Goal: Task Accomplishment & Management: Manage account settings

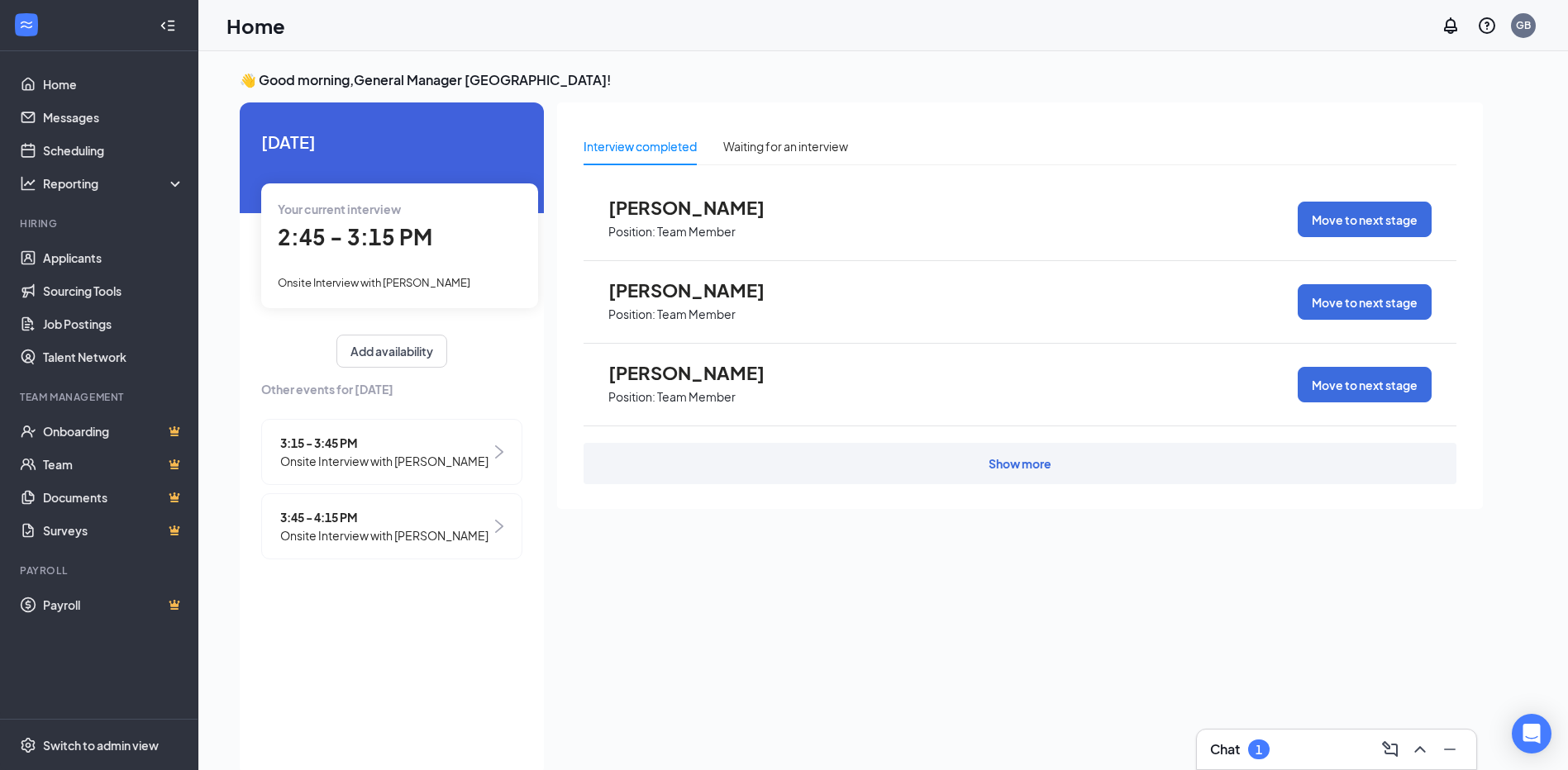
click at [407, 253] on div "2:45 - 3:15 PM" at bounding box center [400, 237] width 244 height 34
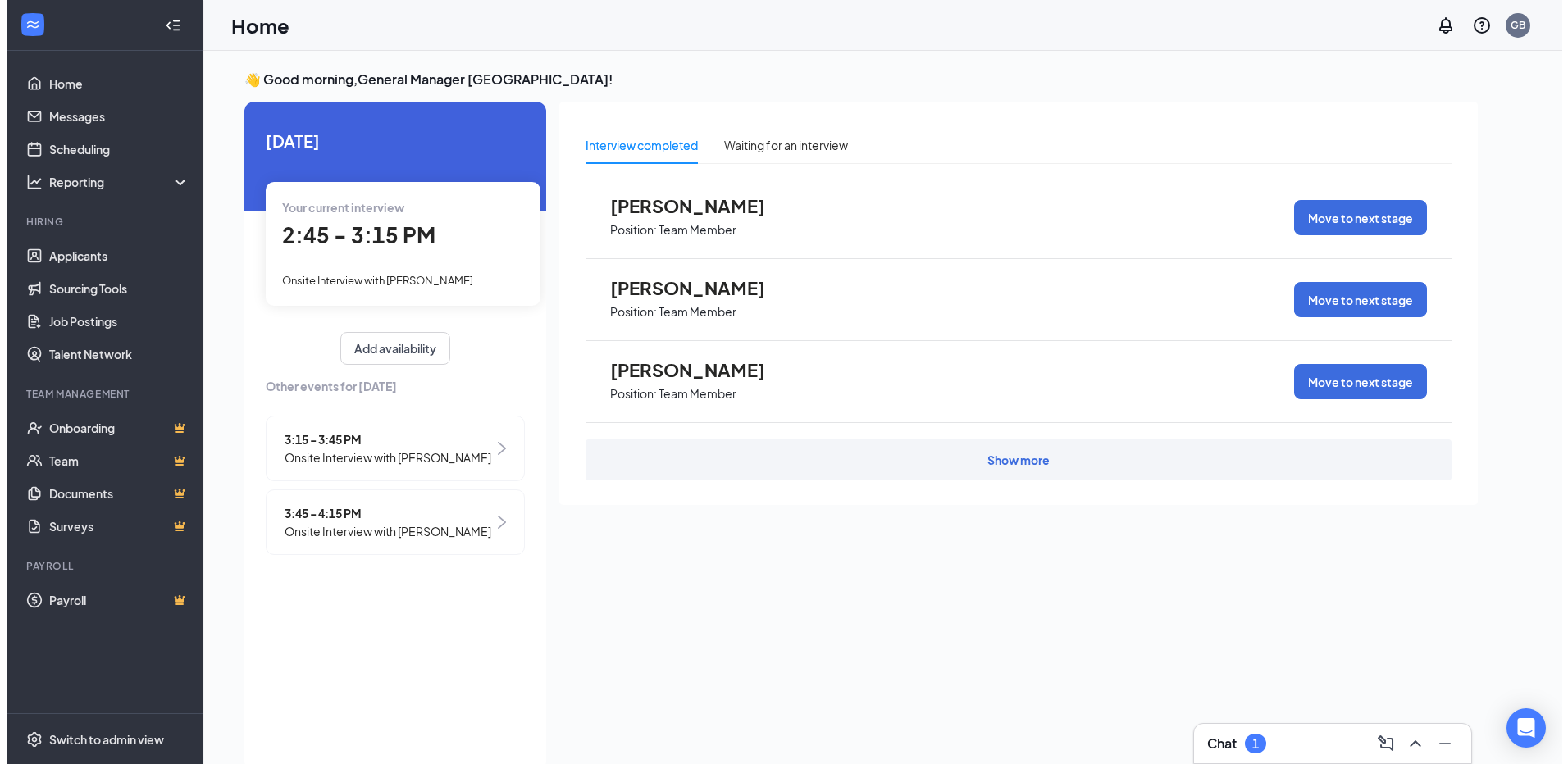
scroll to position [7, 0]
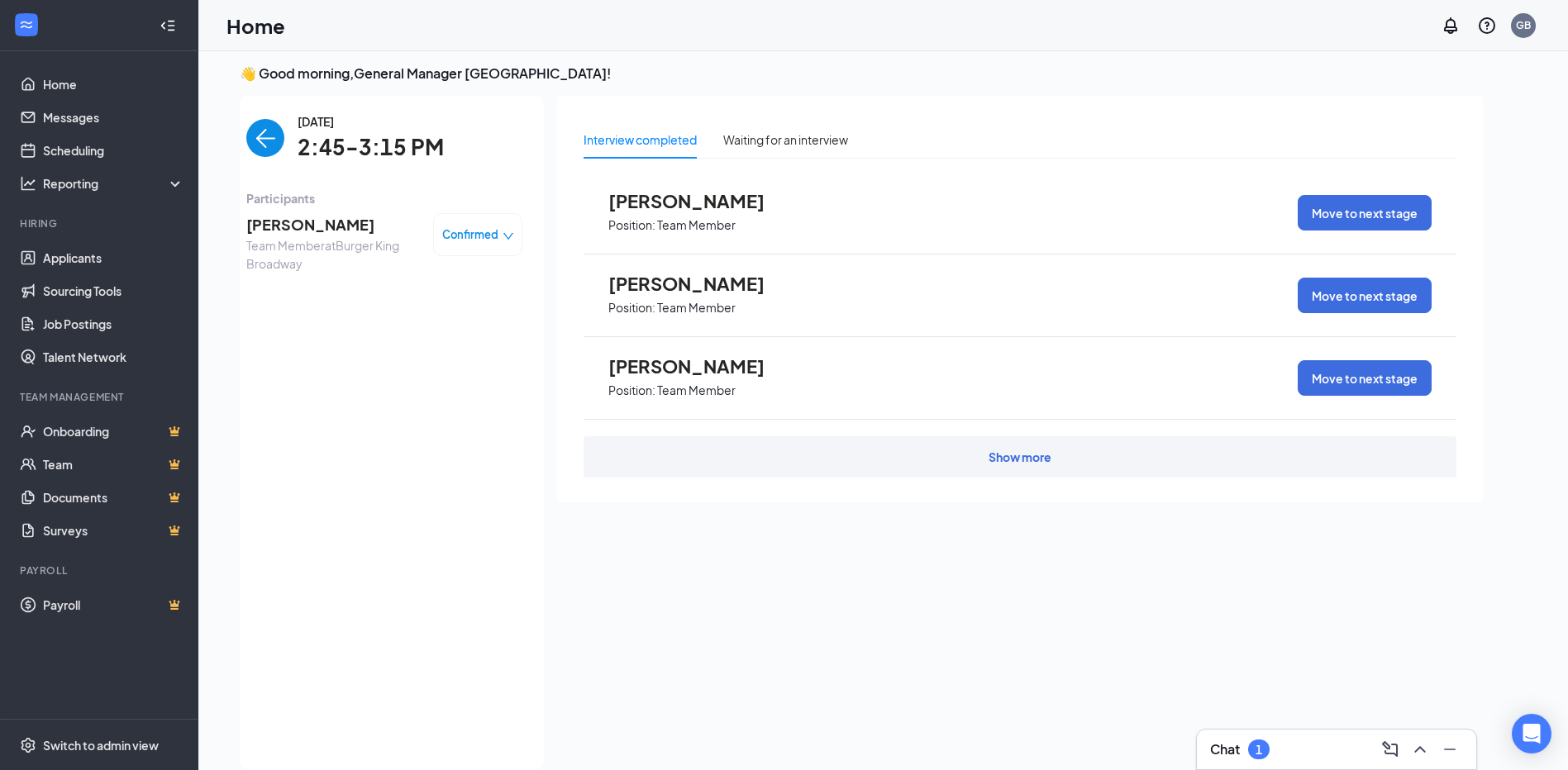
click at [459, 229] on span "Confirmed" at bounding box center [471, 234] width 56 height 16
click at [364, 239] on span "Team Member at Burger [GEOGRAPHIC_DATA]" at bounding box center [332, 254] width 173 height 37
click at [352, 225] on span "[PERSON_NAME]" at bounding box center [332, 225] width 173 height 23
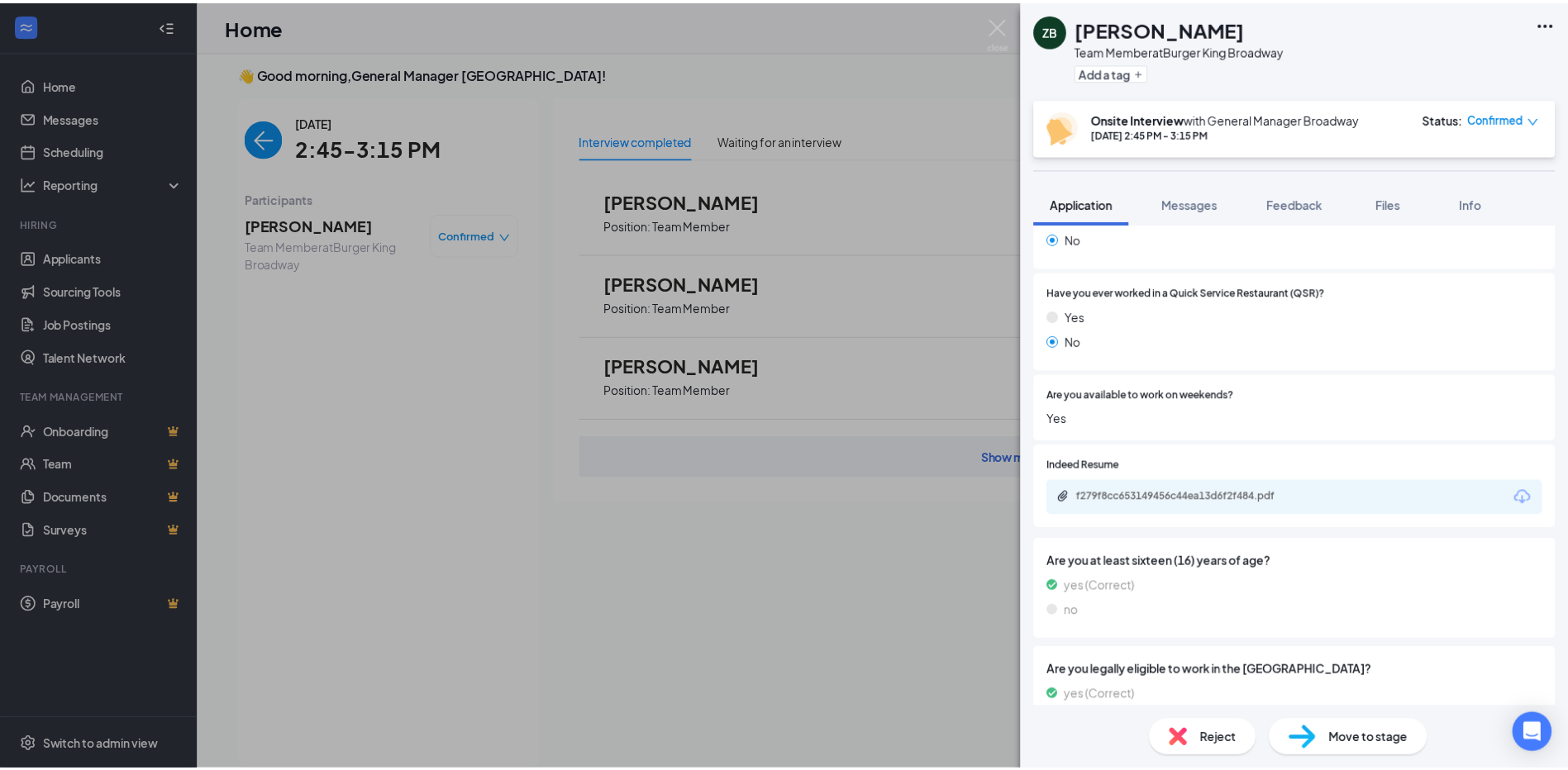
scroll to position [661, 0]
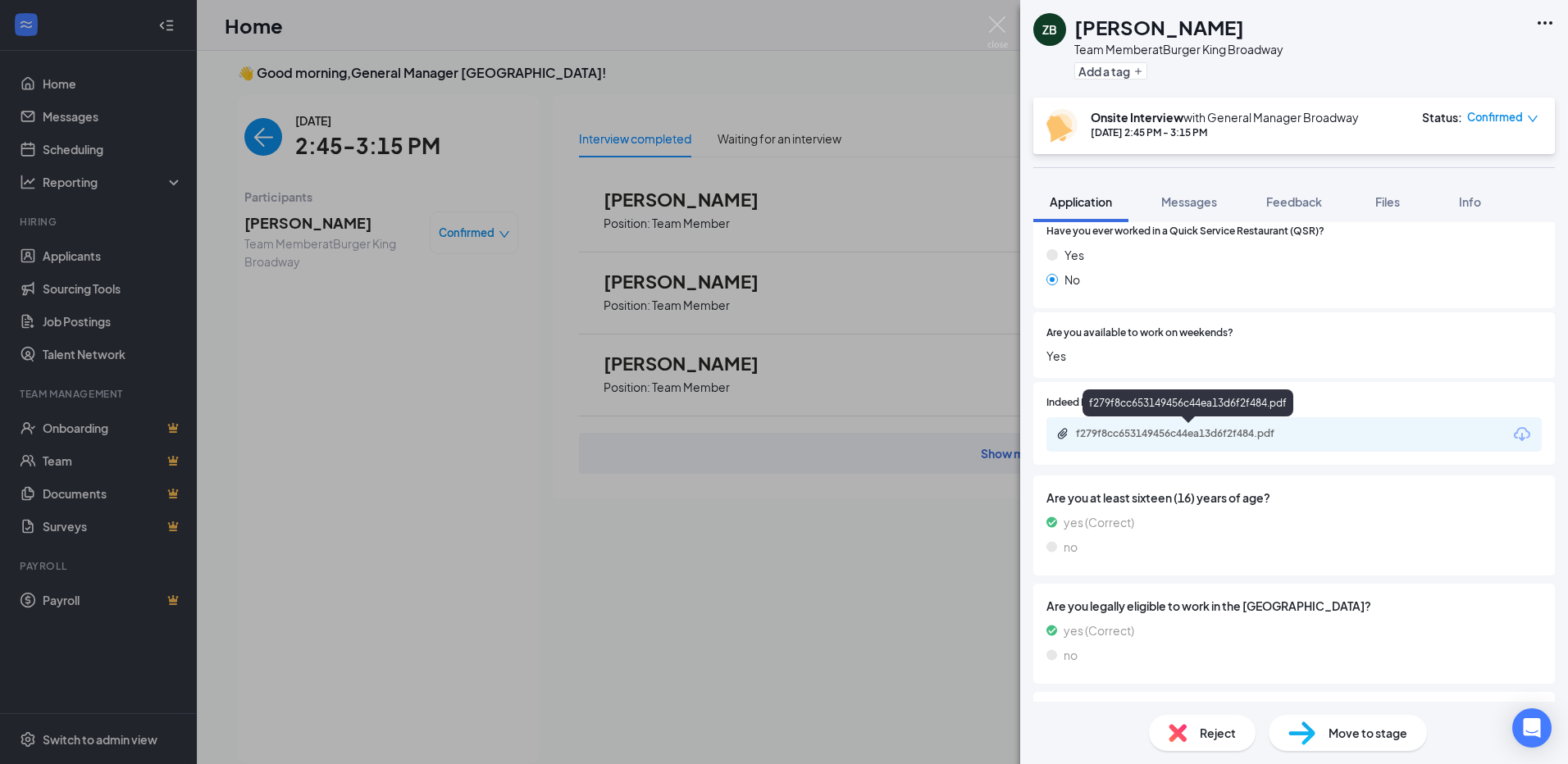
click at [1208, 433] on div "f279f8cc653149456c44ea13d6f2f484.pdf" at bounding box center [1190, 433] width 230 height 13
click at [715, 276] on div "ZB [PERSON_NAME] Team Member at Burger King Broadway Add a tag Onsite Interview…" at bounding box center [784, 382] width 1568 height 764
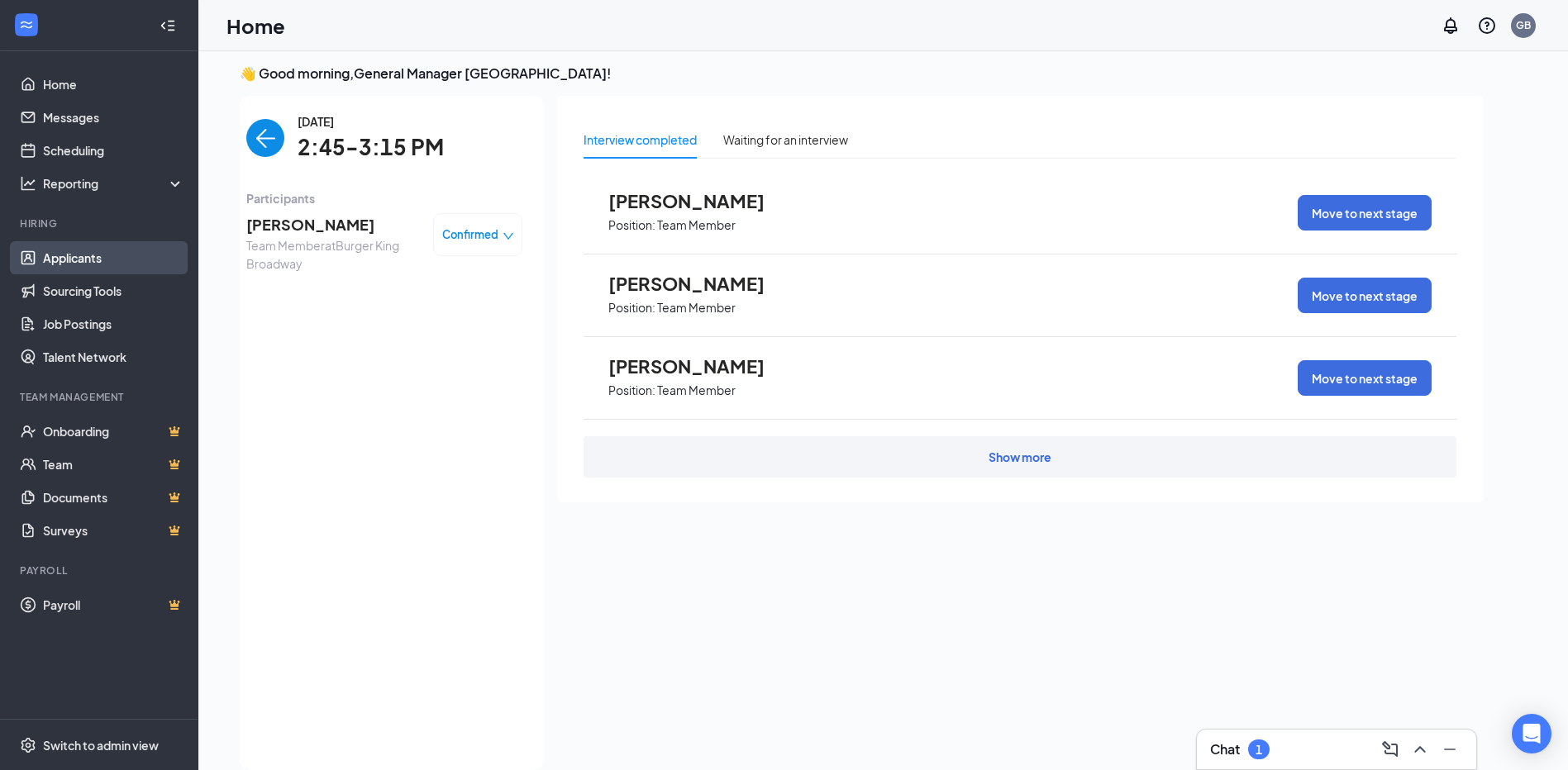
click at [116, 245] on link "Applicants" at bounding box center [114, 258] width 142 height 33
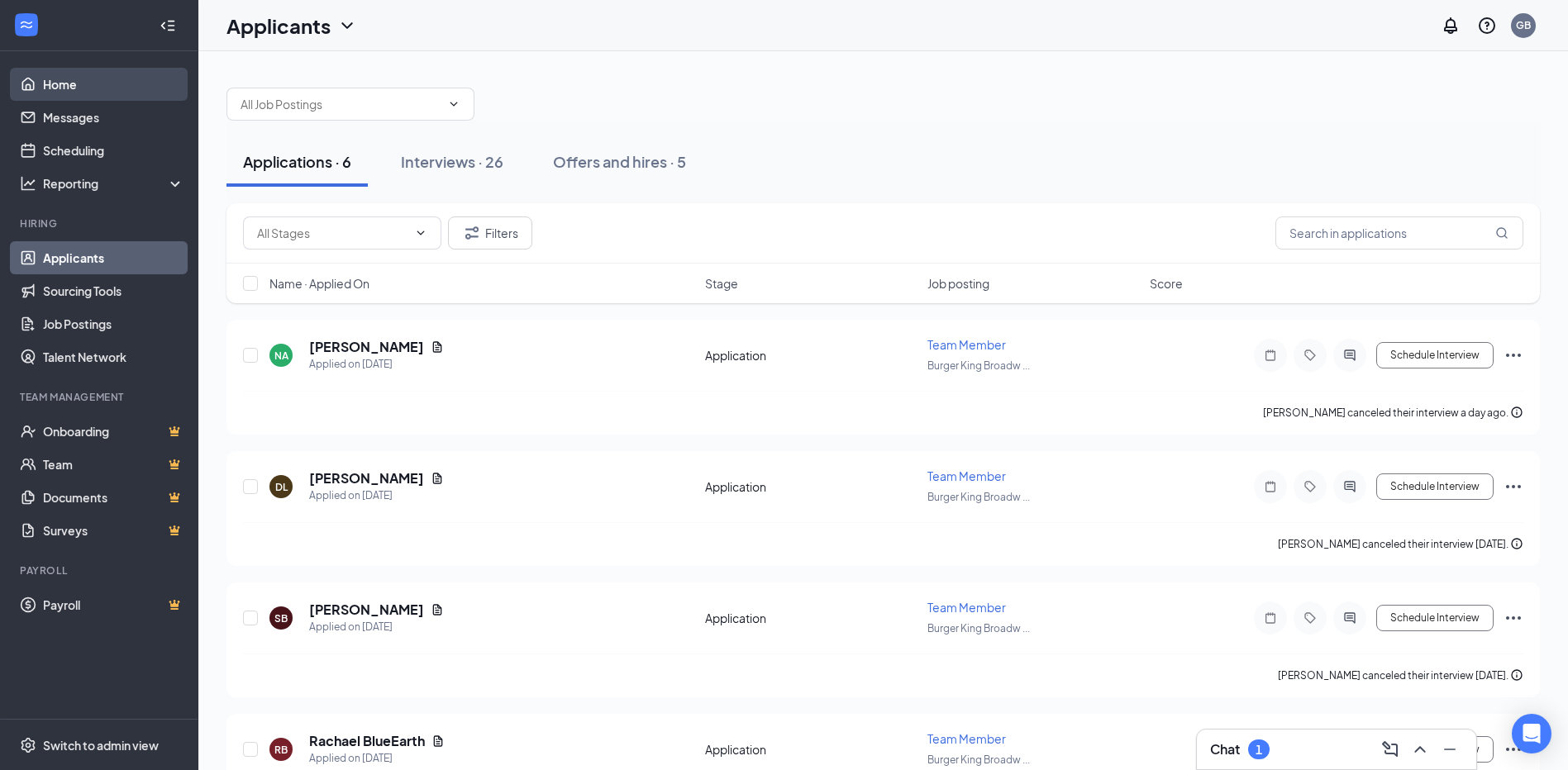
click at [96, 97] on link "Home" at bounding box center [114, 84] width 142 height 33
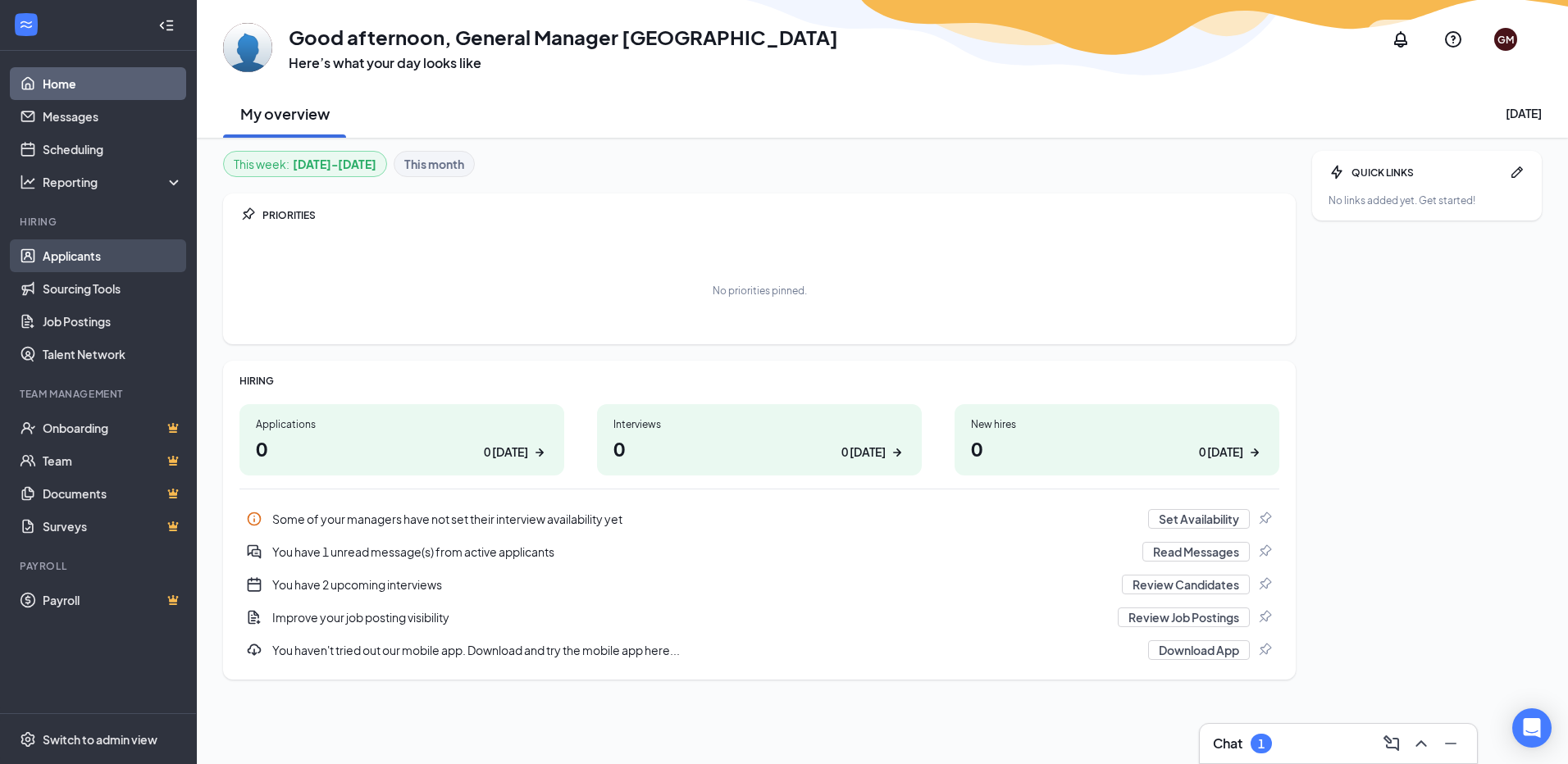
click at [117, 264] on link "Applicants" at bounding box center [113, 256] width 141 height 33
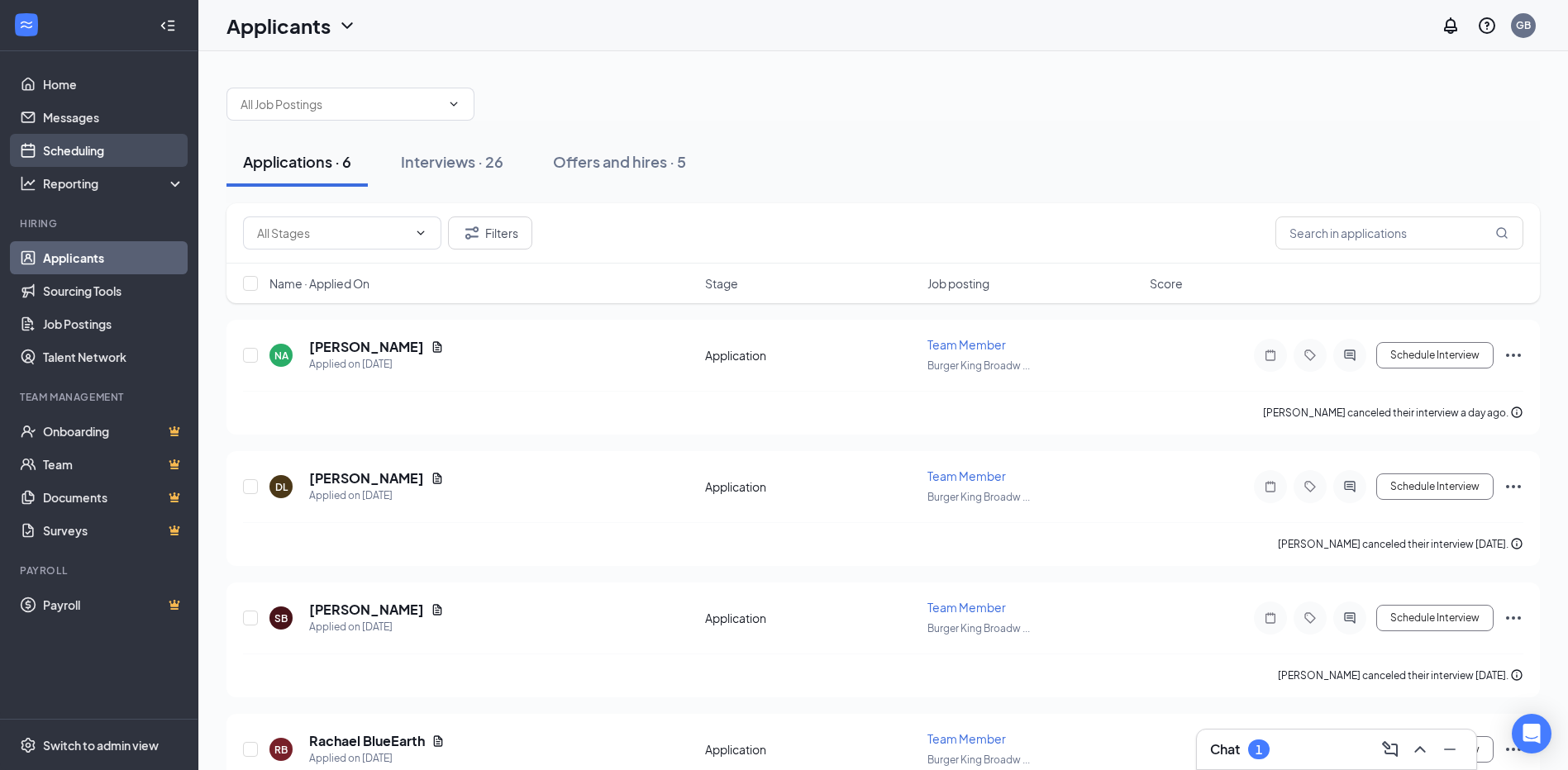
click at [86, 153] on link "Scheduling" at bounding box center [114, 150] width 142 height 33
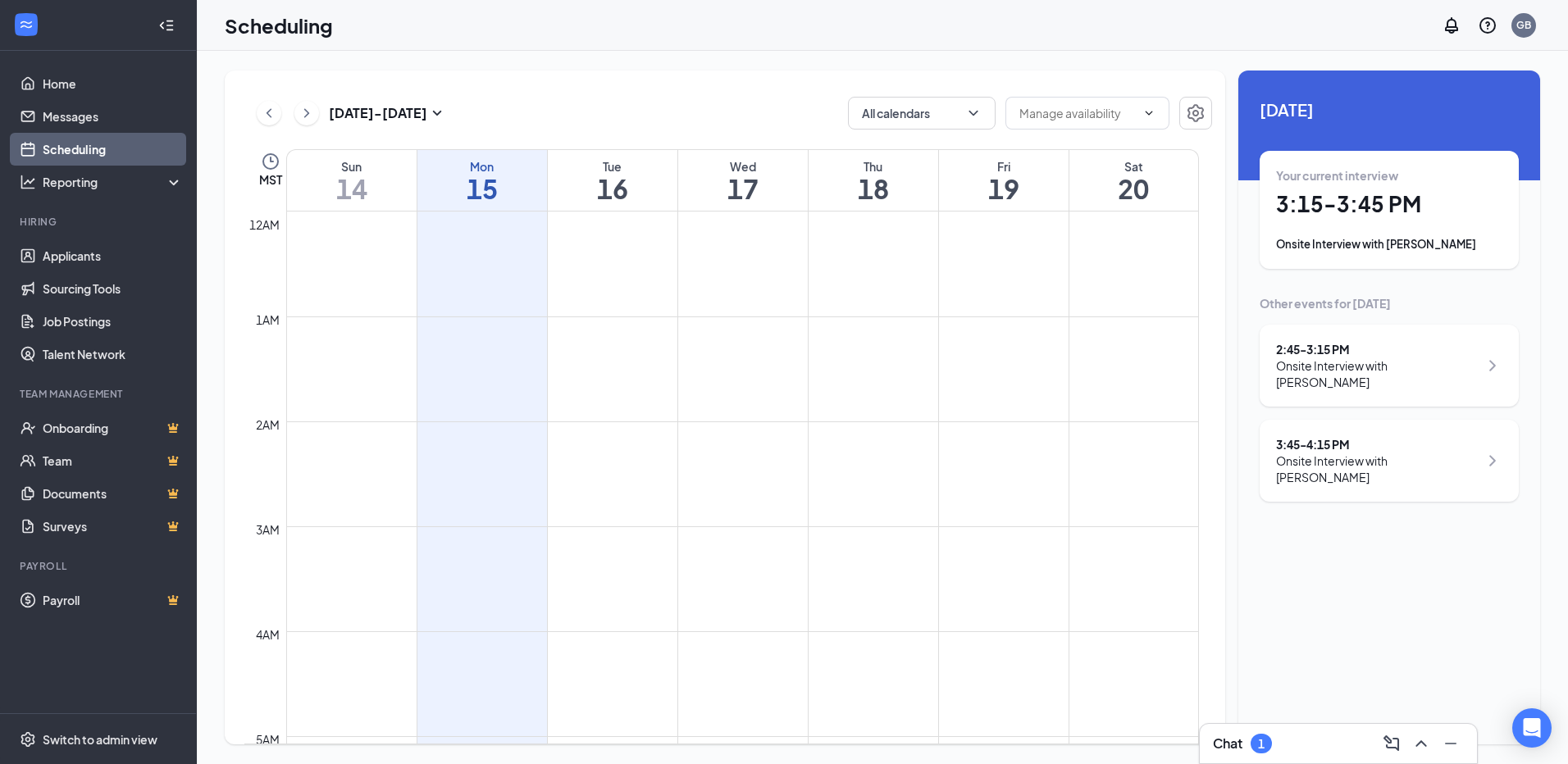
scroll to position [806, 0]
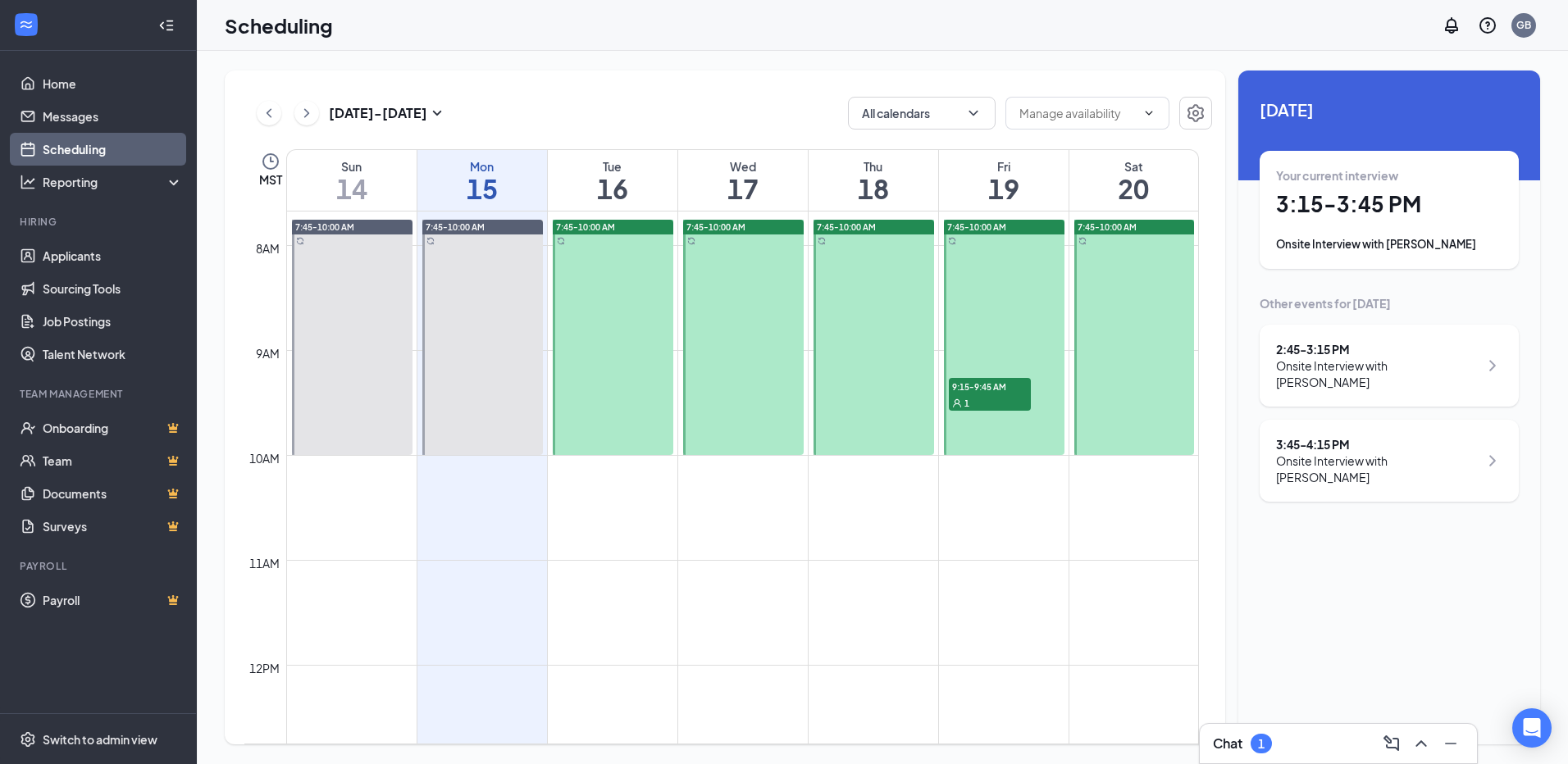
click at [1379, 246] on div "Onsite Interview with [PERSON_NAME]" at bounding box center [1388, 244] width 226 height 16
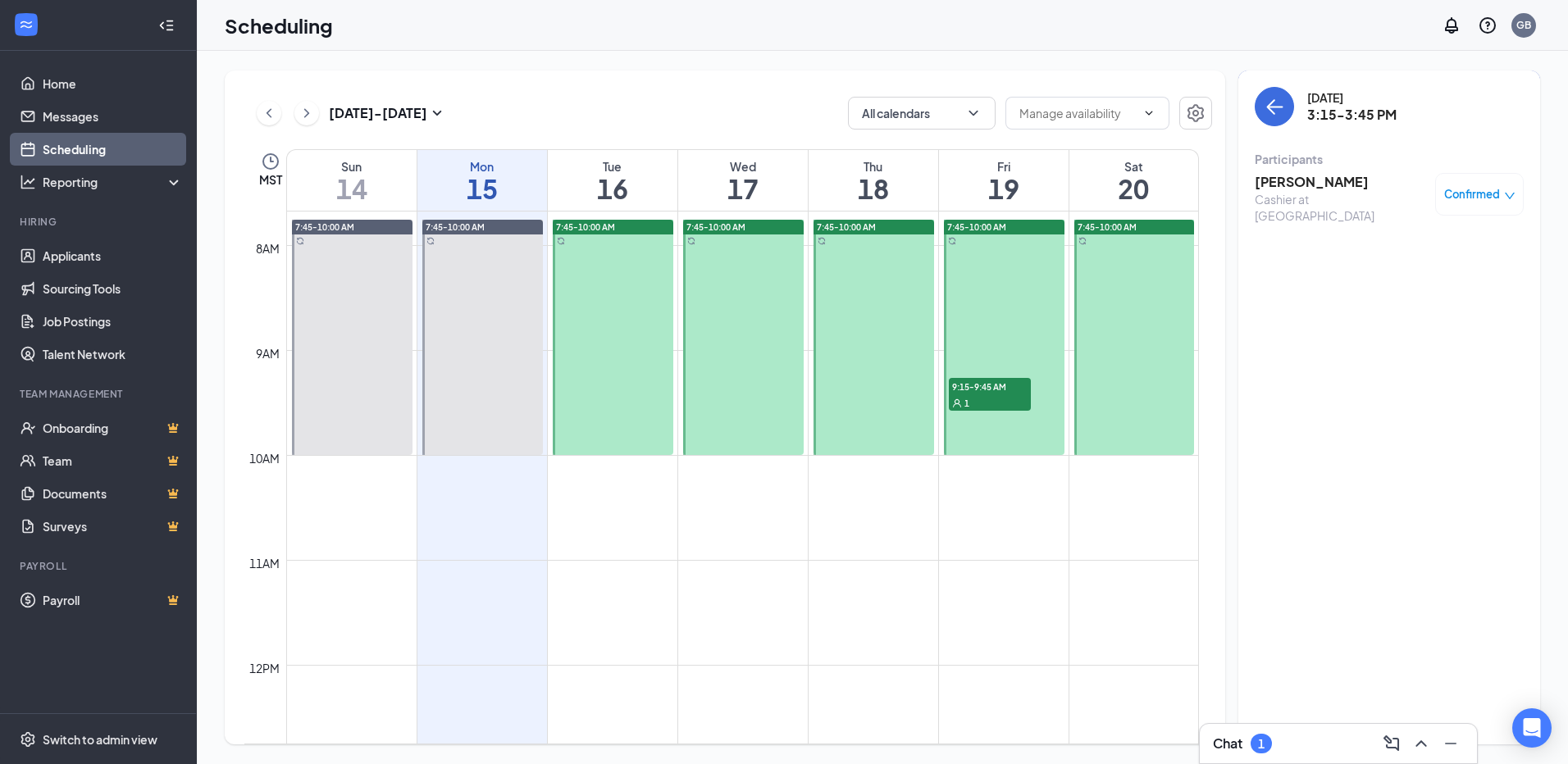
click at [1304, 183] on h3 "[PERSON_NAME]" at bounding box center [1340, 181] width 172 height 18
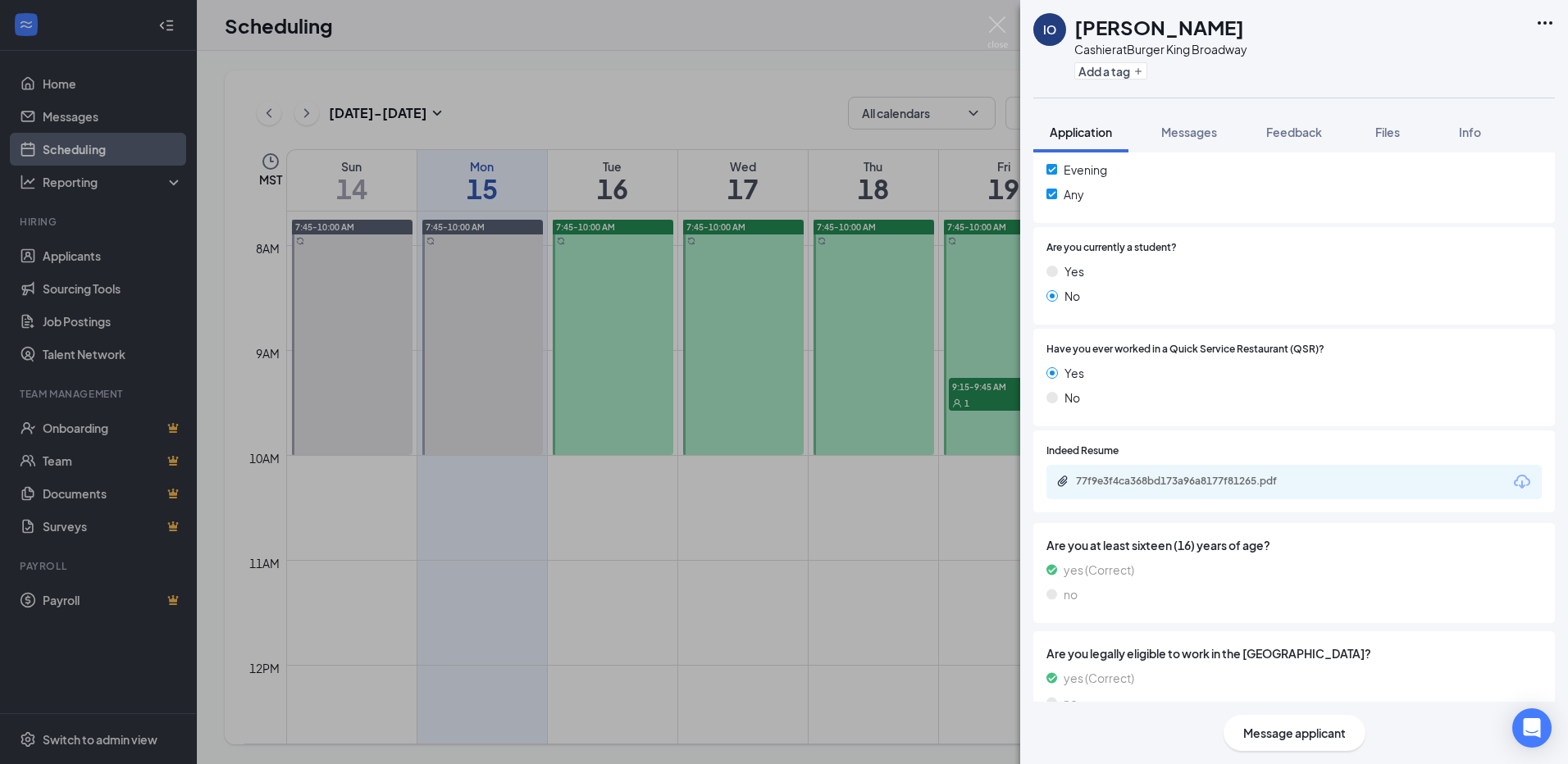
scroll to position [492, 0]
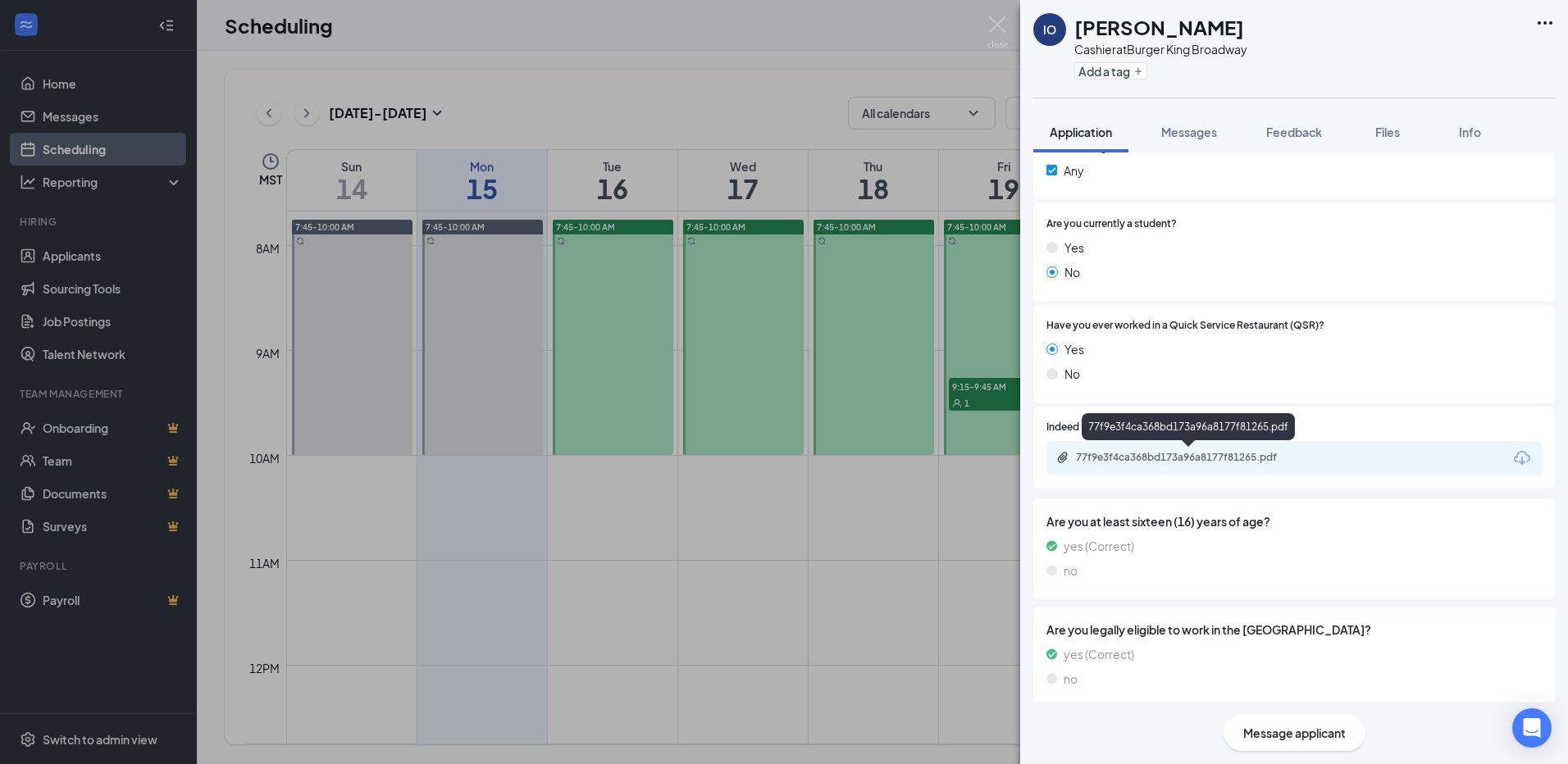
click at [1183, 472] on div "77f9e3f4ca368bd173a96a8177f81265.pdf" at bounding box center [1294, 458] width 496 height 35
click at [1184, 462] on div "77f9e3f4ca368bd173a96a8177f81265.pdf" at bounding box center [1190, 457] width 230 height 13
click at [931, 89] on div "IO [PERSON_NAME] Cashier at Burger King Broadway Add a tag Application Messages…" at bounding box center [784, 382] width 1568 height 764
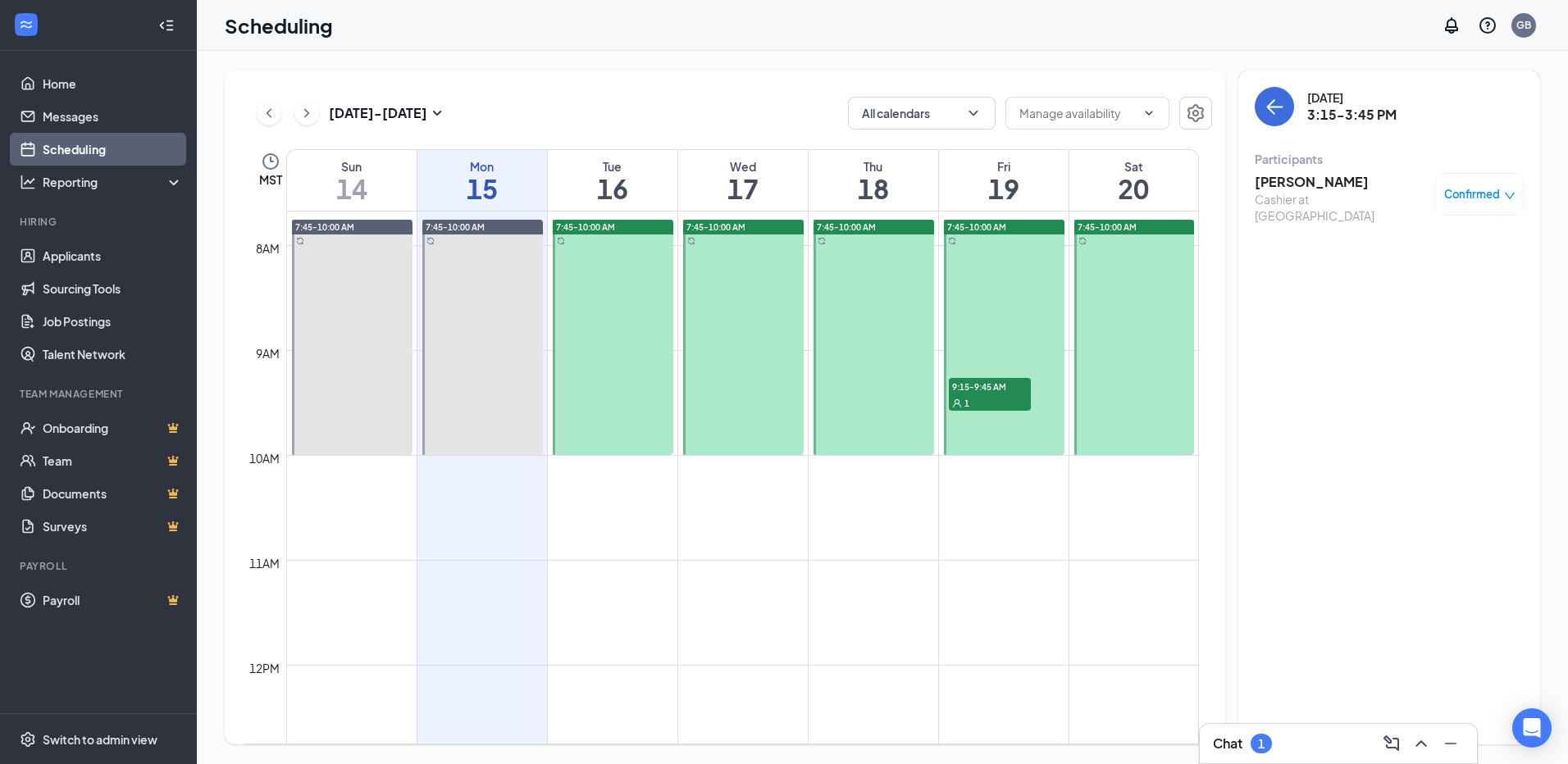
click at [123, 150] on link "Scheduling" at bounding box center [113, 149] width 141 height 33
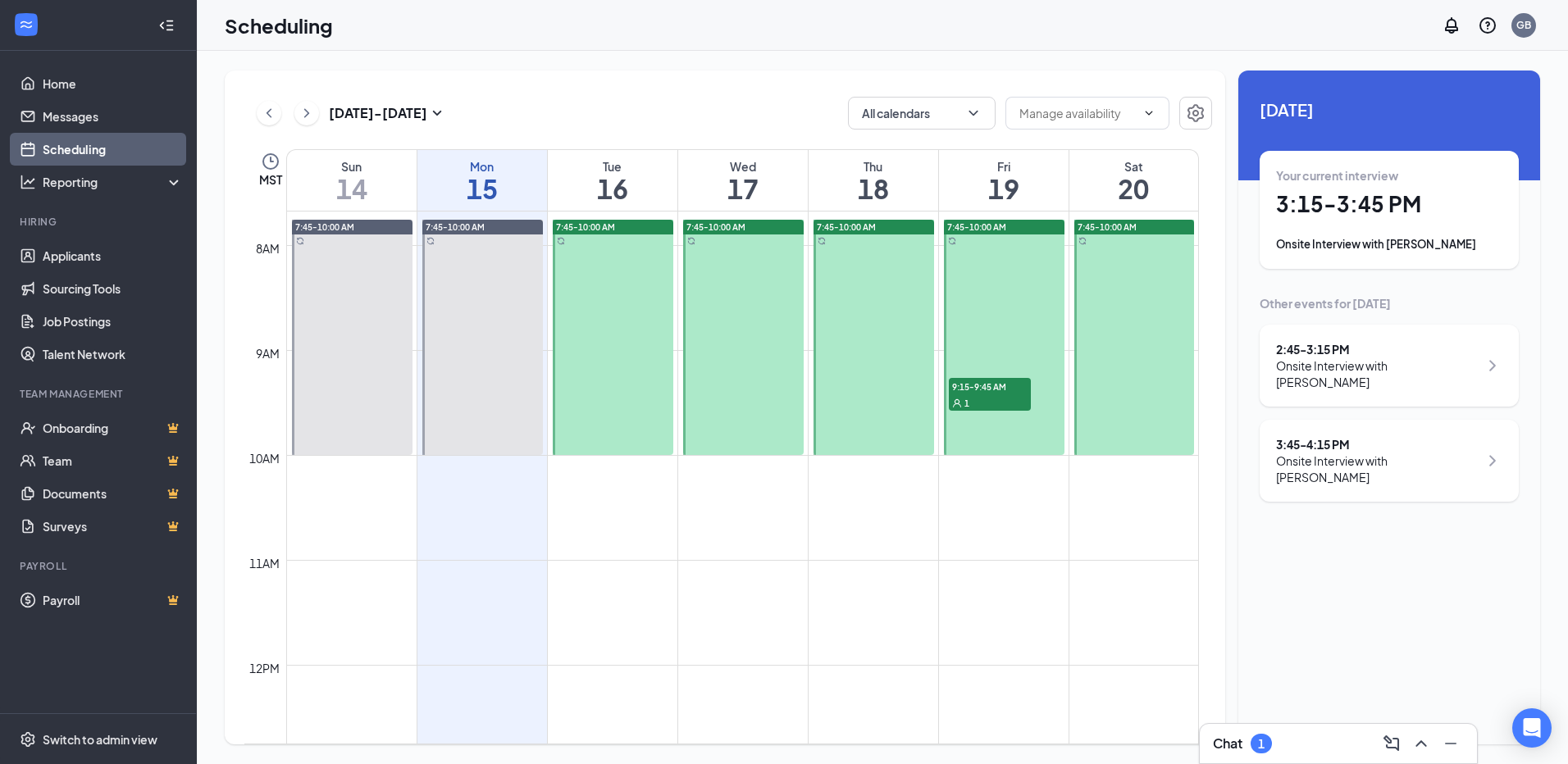
click at [1394, 446] on div "3:45 - 4:15 PM" at bounding box center [1377, 444] width 202 height 16
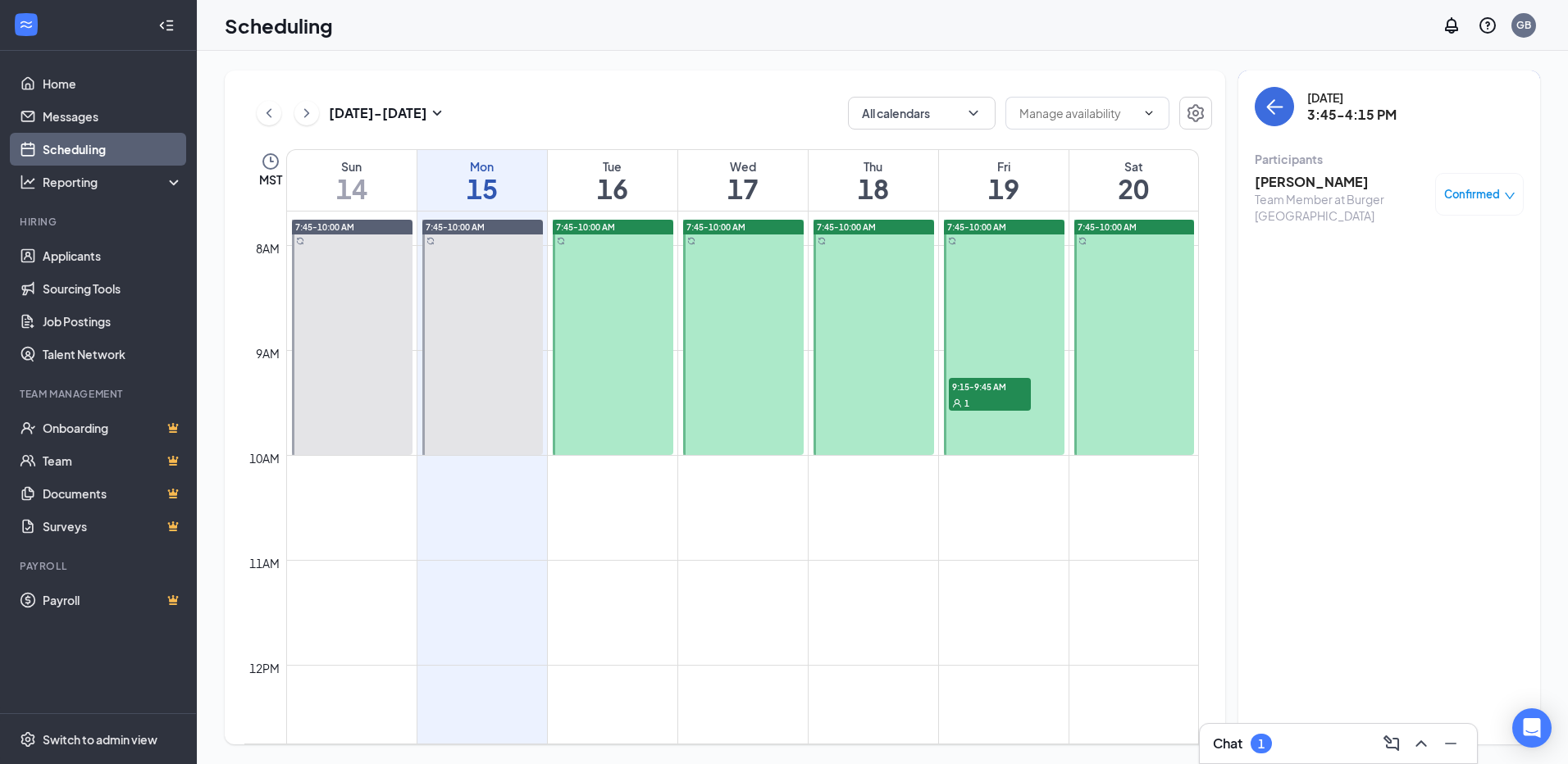
click at [1458, 196] on span "Confirmed" at bounding box center [1472, 194] width 56 height 16
click at [1310, 311] on div "[DATE] 3:45-4:15 PM Participants [PERSON_NAME] Team Member at Burger King Broad…" at bounding box center [1389, 407] width 302 height 674
click at [1292, 200] on div "Team Member at Burger [GEOGRAPHIC_DATA]" at bounding box center [1340, 208] width 172 height 33
click at [1293, 174] on h3 "[PERSON_NAME]" at bounding box center [1340, 181] width 172 height 18
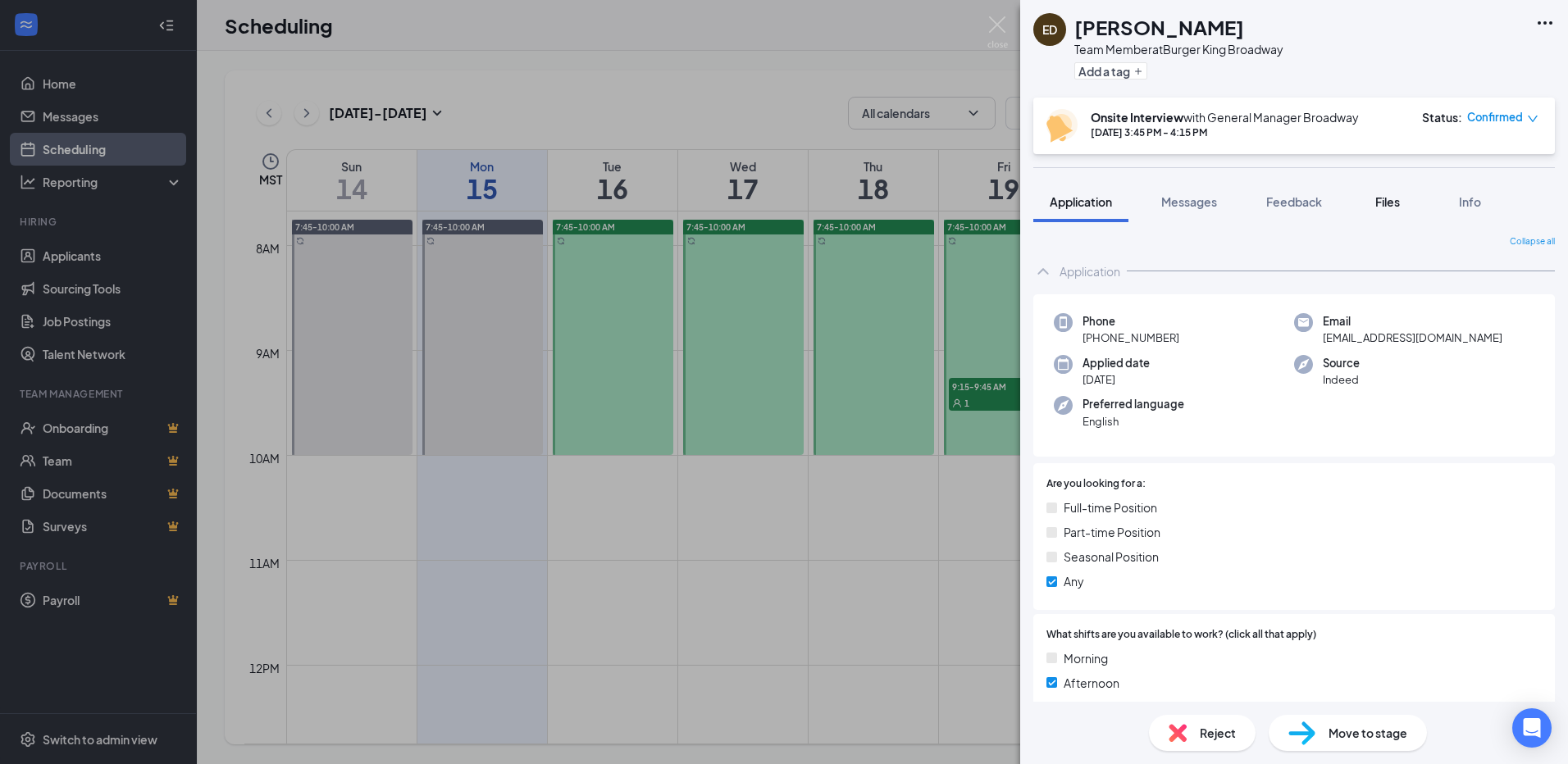
click at [1387, 212] on button "Files" at bounding box center [1387, 202] width 65 height 41
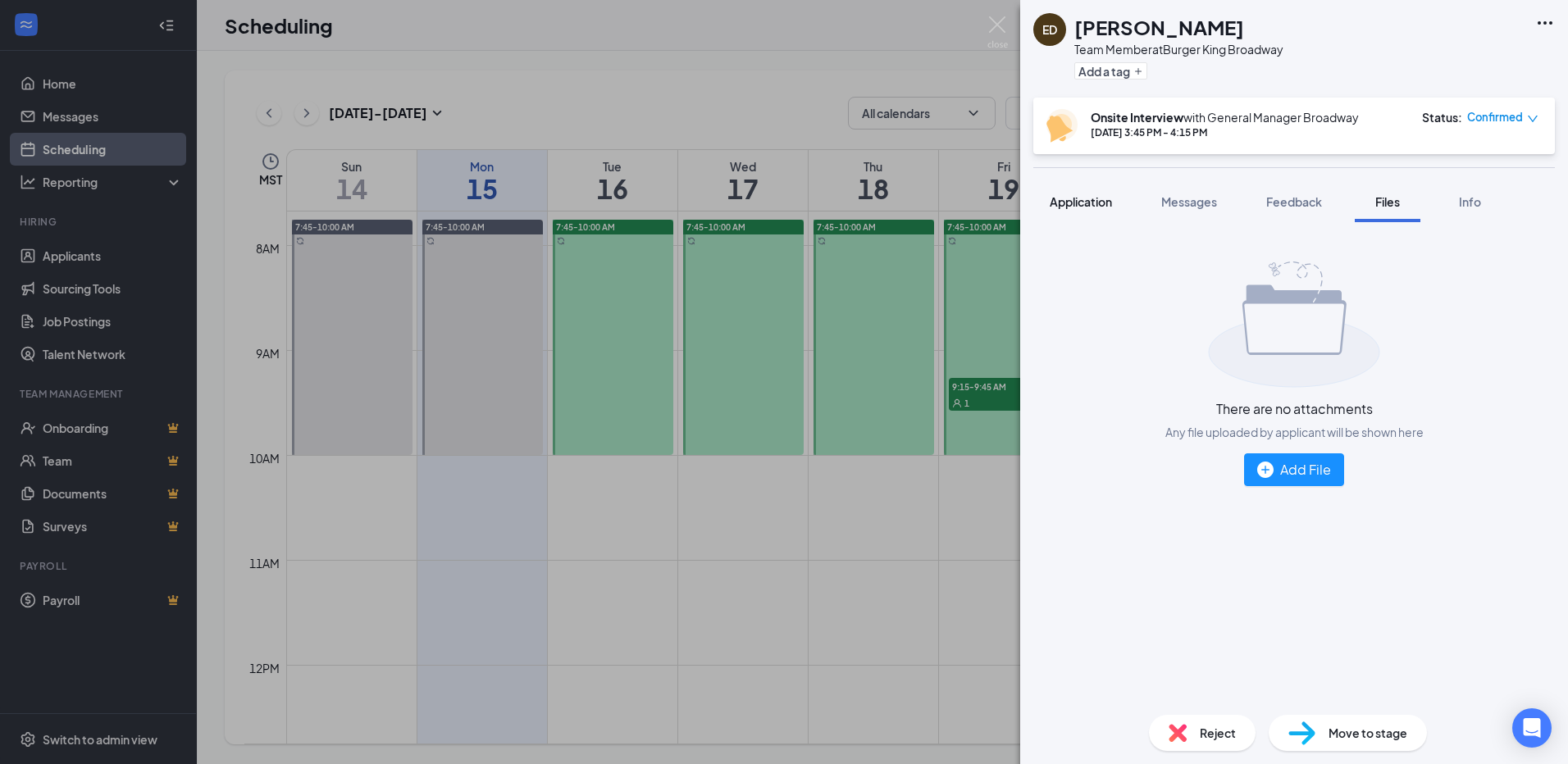
click at [1091, 202] on span "Application" at bounding box center [1081, 201] width 63 height 14
